Goal: Task Accomplishment & Management: Use online tool/utility

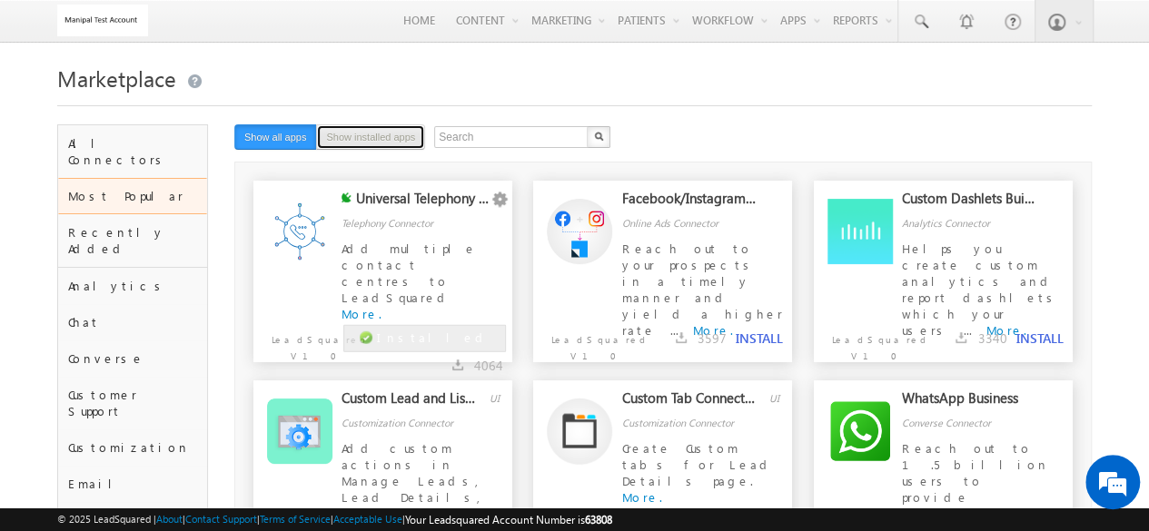
click at [388, 139] on button "Show installed apps" at bounding box center [370, 136] width 109 height 25
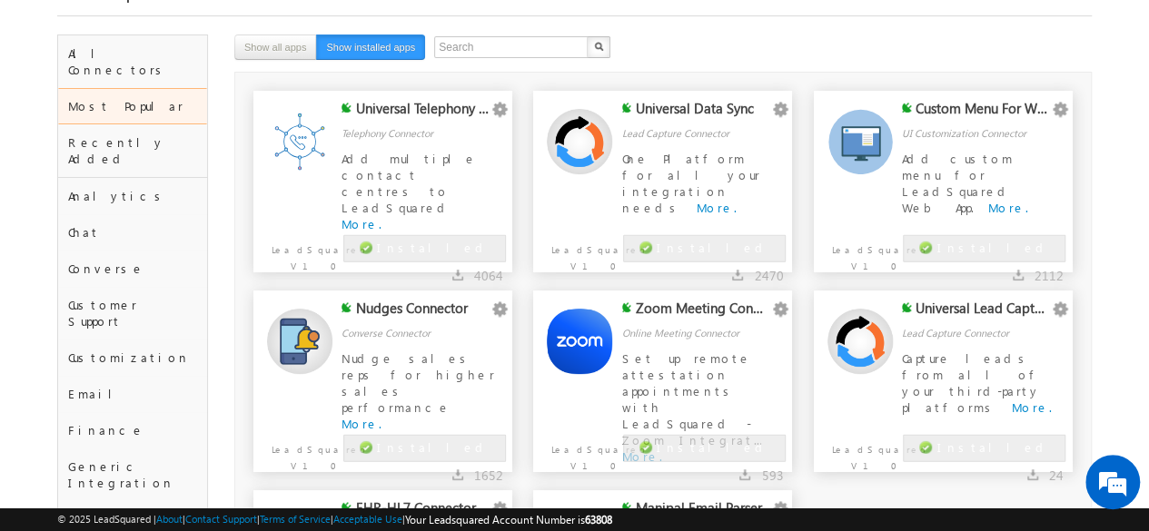
scroll to position [99, 0]
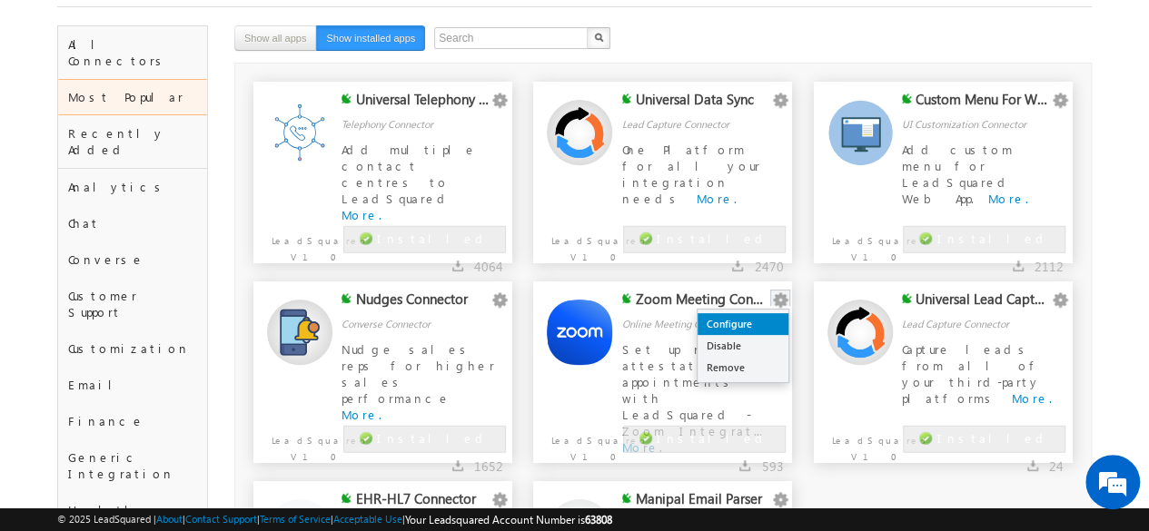
click at [751, 332] on link "Configure" at bounding box center [743, 324] width 91 height 22
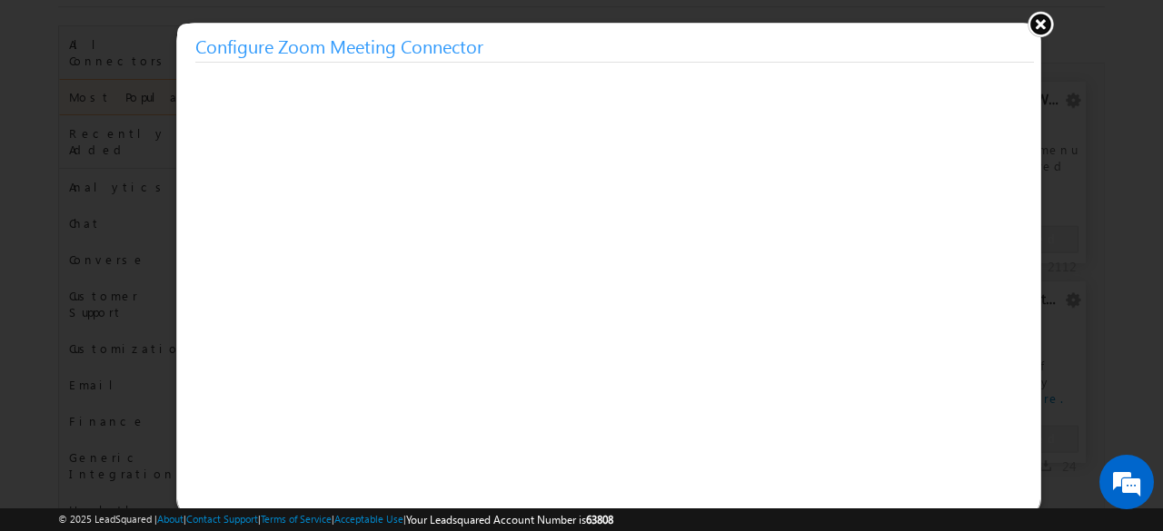
click at [1038, 27] on button at bounding box center [1039, 23] width 27 height 27
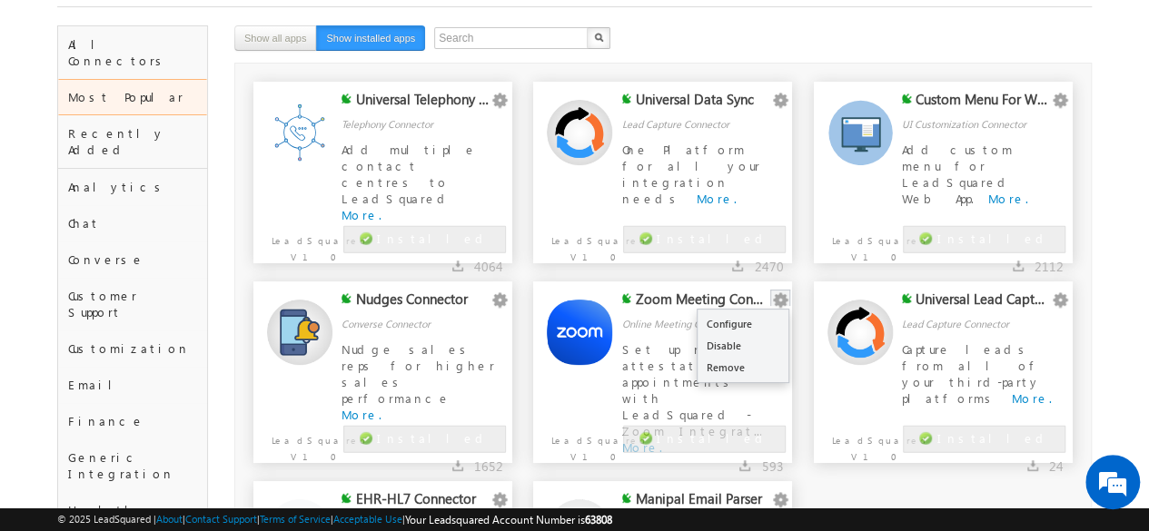
click at [776, 304] on button "button" at bounding box center [780, 301] width 18 height 18
click at [650, 299] on div "Zoom Meeting Connector" at bounding box center [703, 303] width 134 height 25
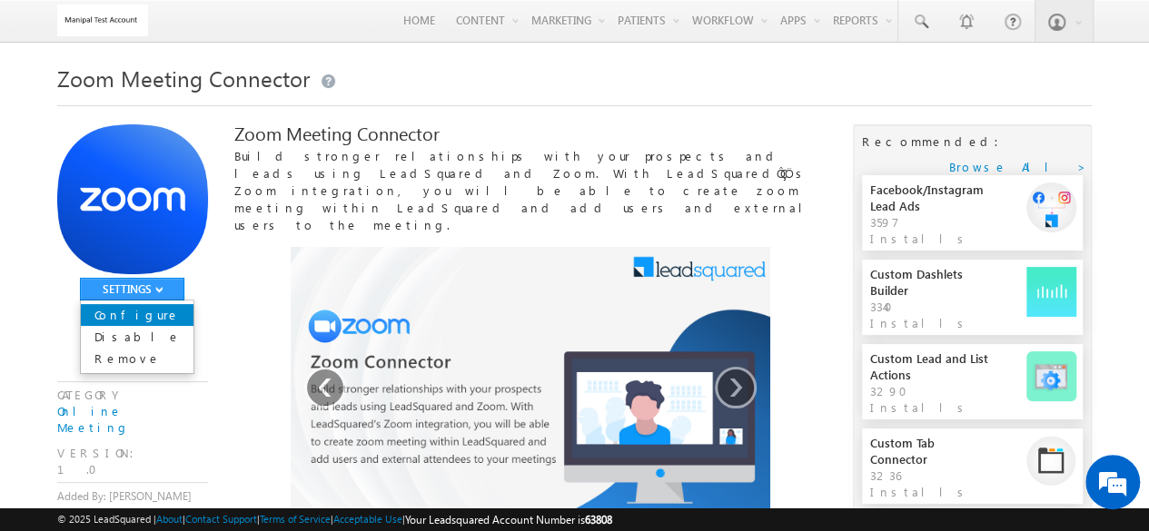
click at [141, 315] on link "Configure" at bounding box center [137, 315] width 113 height 22
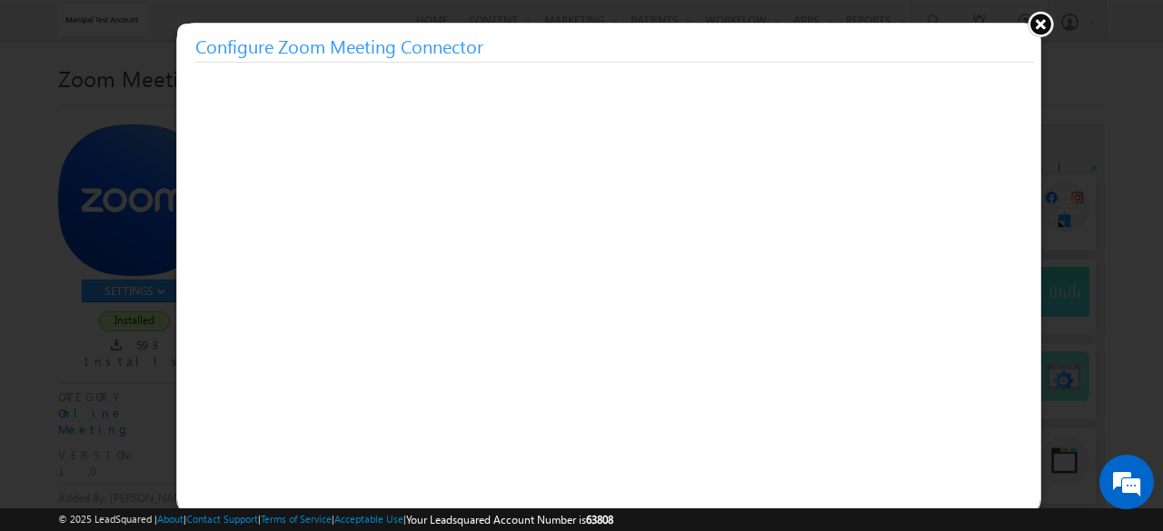
click at [1036, 19] on button at bounding box center [1039, 23] width 27 height 27
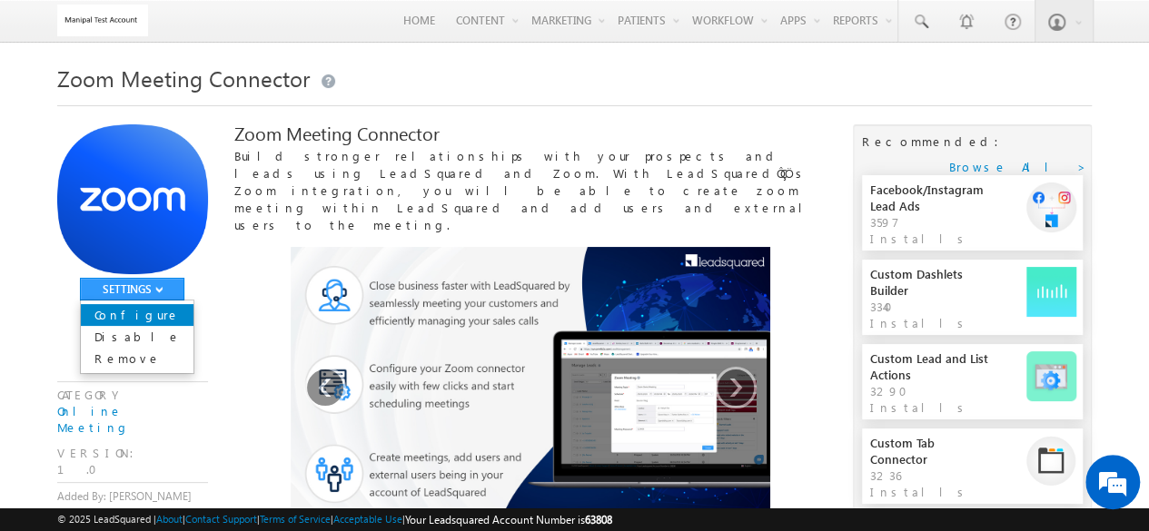
click at [149, 310] on link "Configure" at bounding box center [137, 315] width 113 height 22
